Goal: Task Accomplishment & Management: Manage account settings

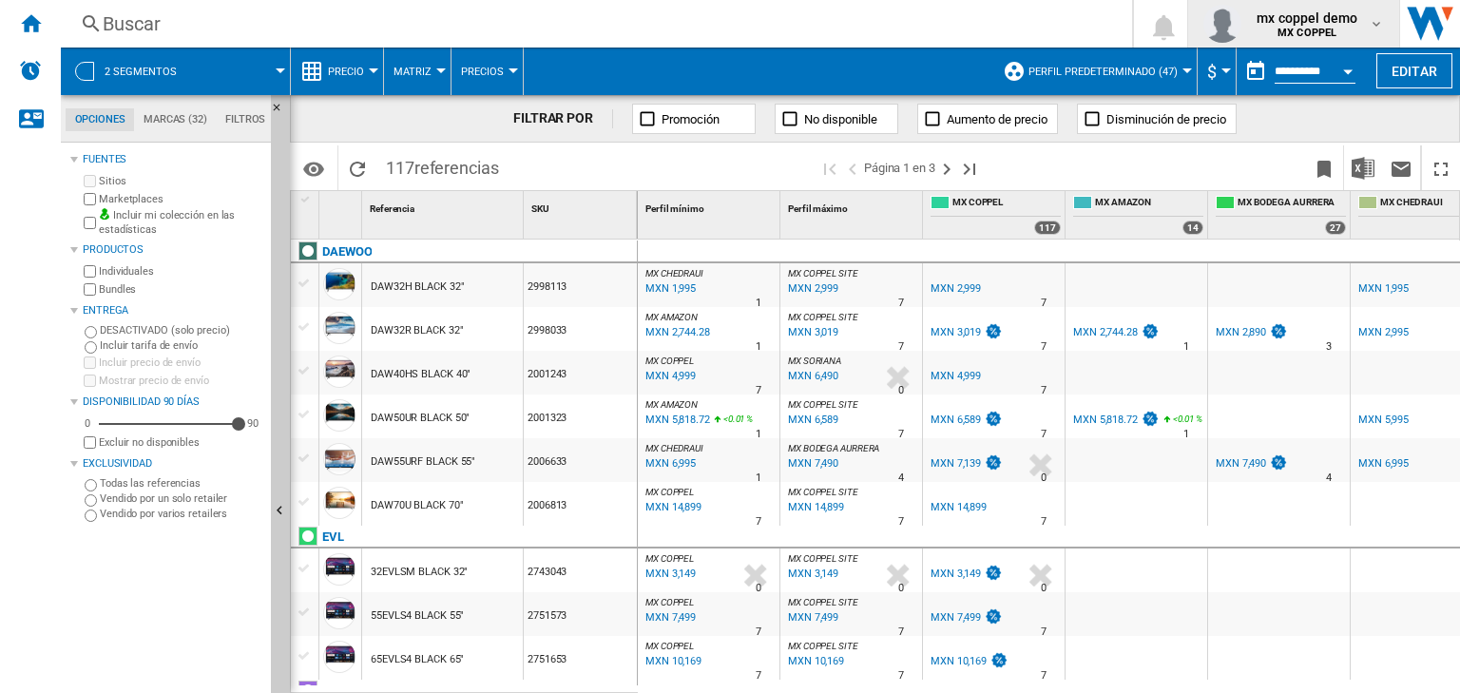
click at [1312, 32] on b "MX COPPEL" at bounding box center [1306, 33] width 59 height 12
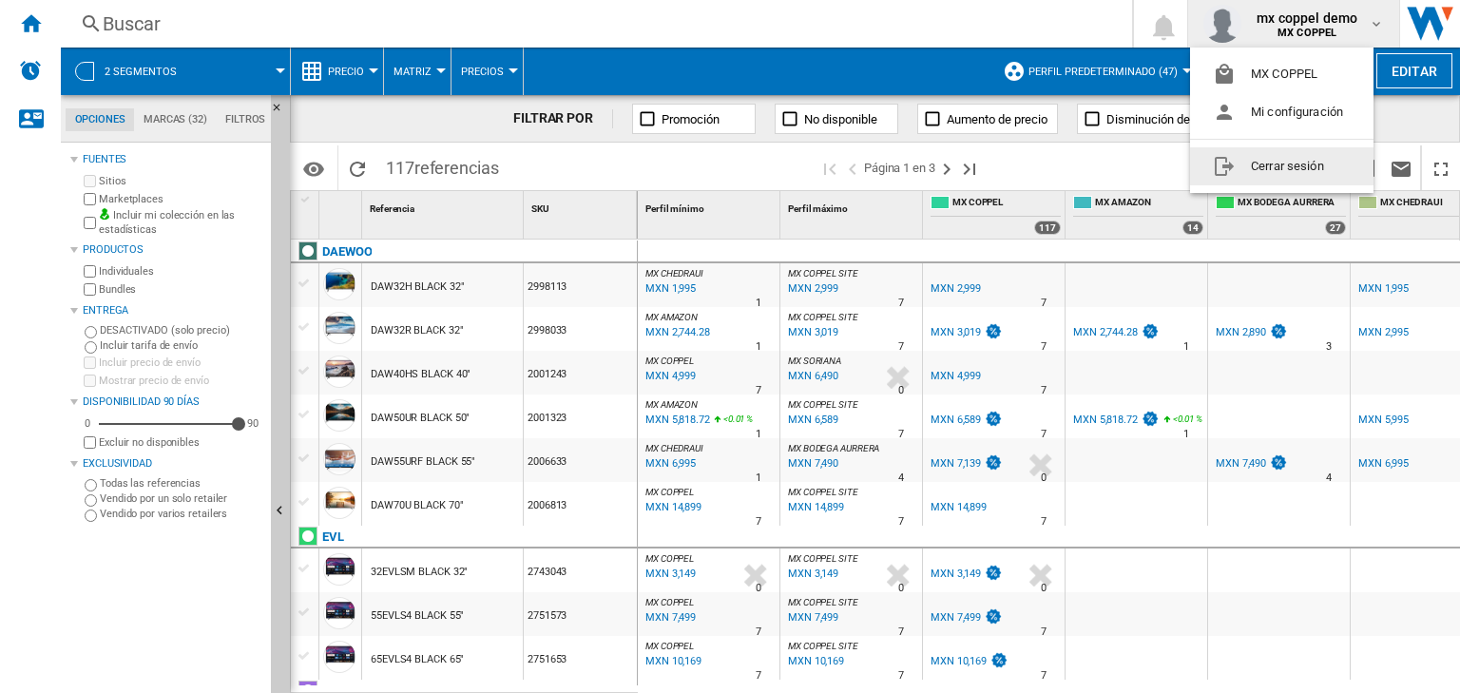
click at [1266, 166] on button "Cerrar sesión" at bounding box center [1281, 166] width 183 height 38
